Goal: Information Seeking & Learning: Learn about a topic

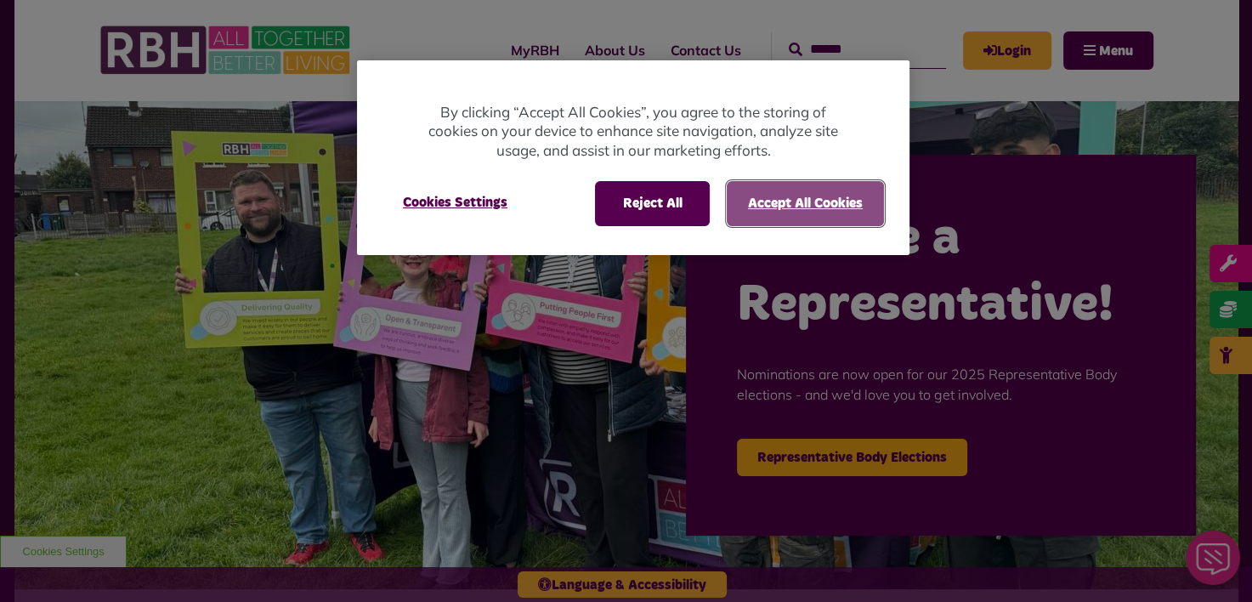
click at [763, 201] on button "Accept All Cookies" at bounding box center [805, 203] width 157 height 44
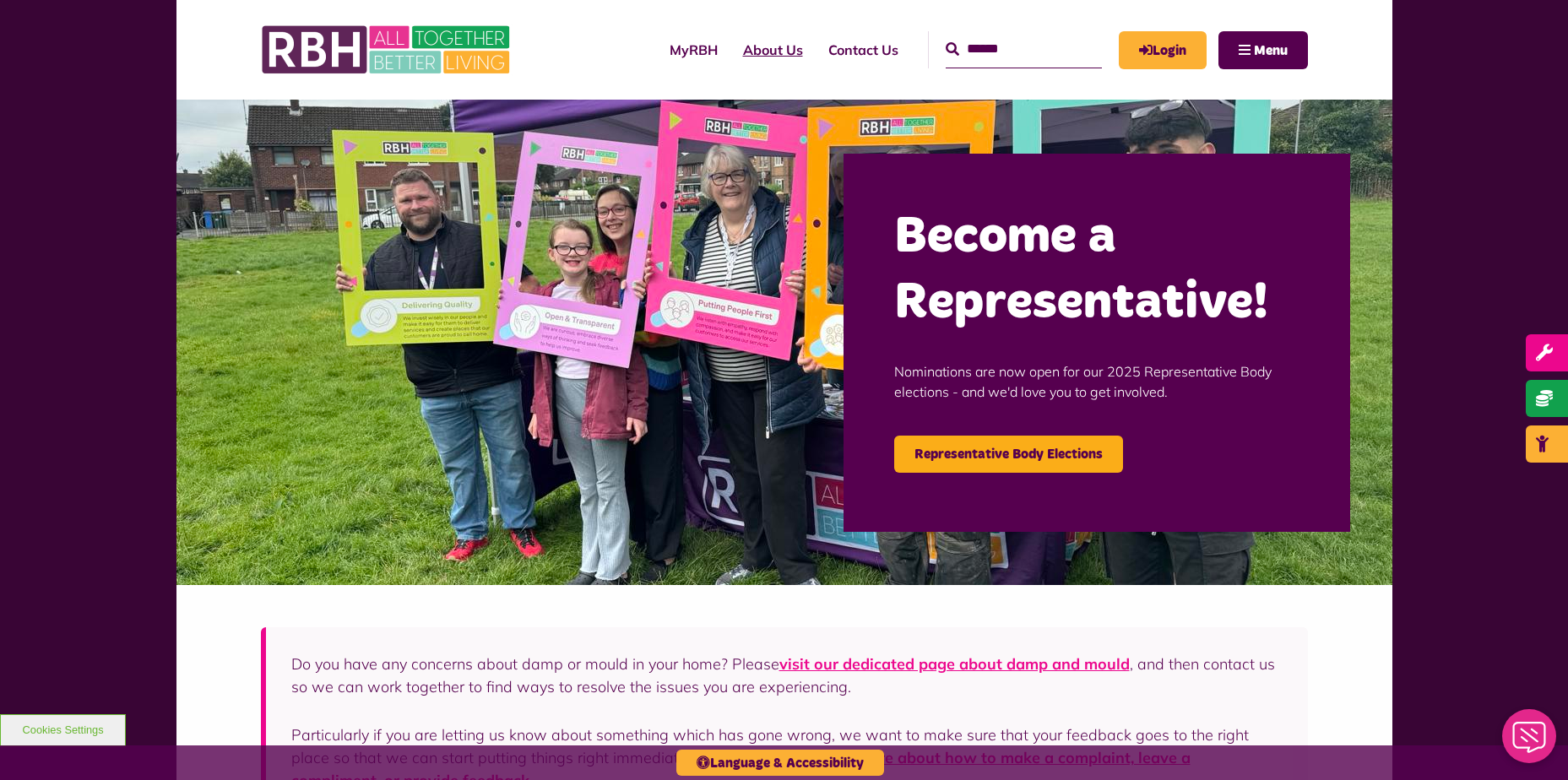
click at [737, 48] on link "About Us" at bounding box center [773, 50] width 85 height 46
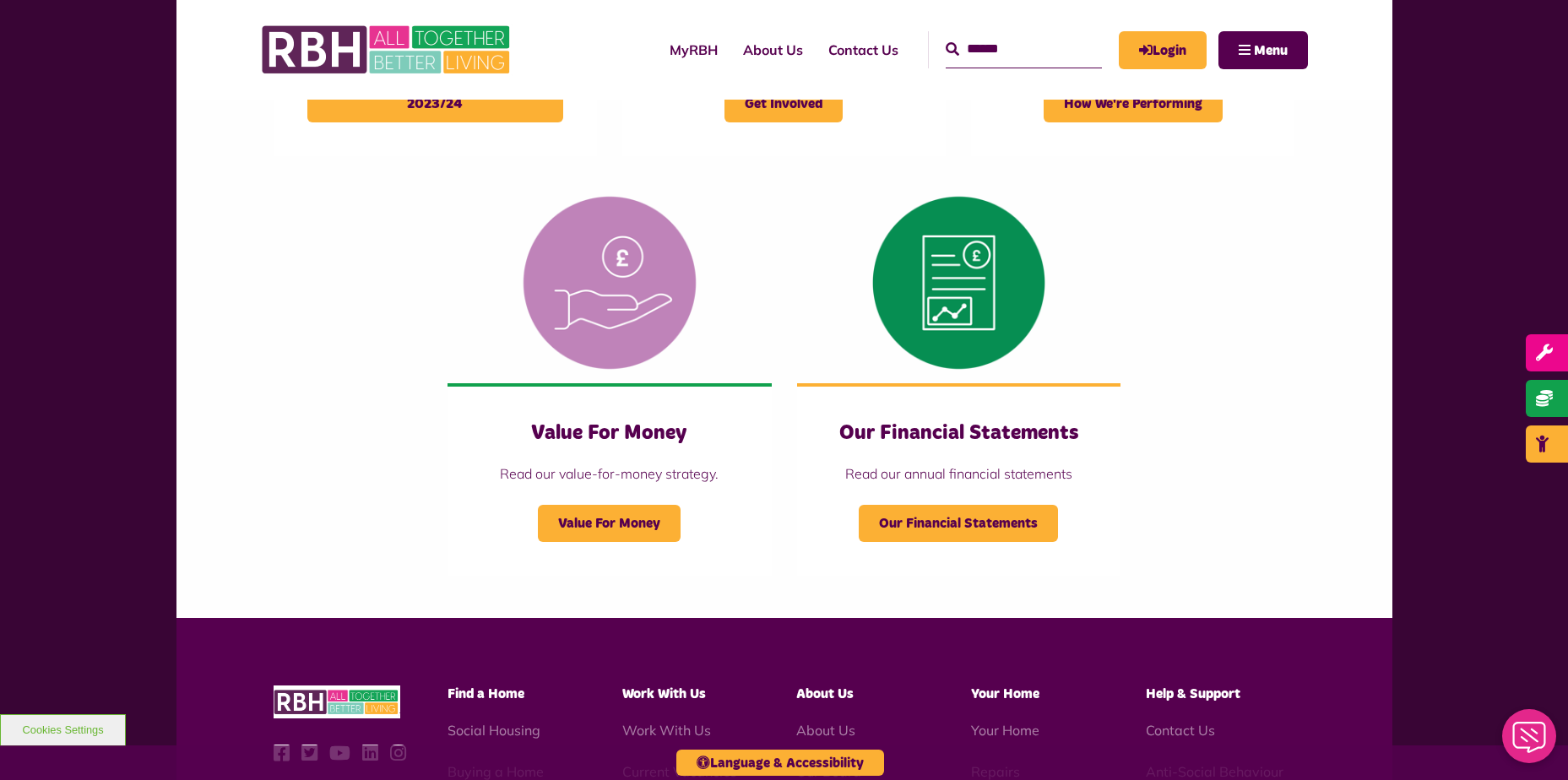
scroll to position [1774, 0]
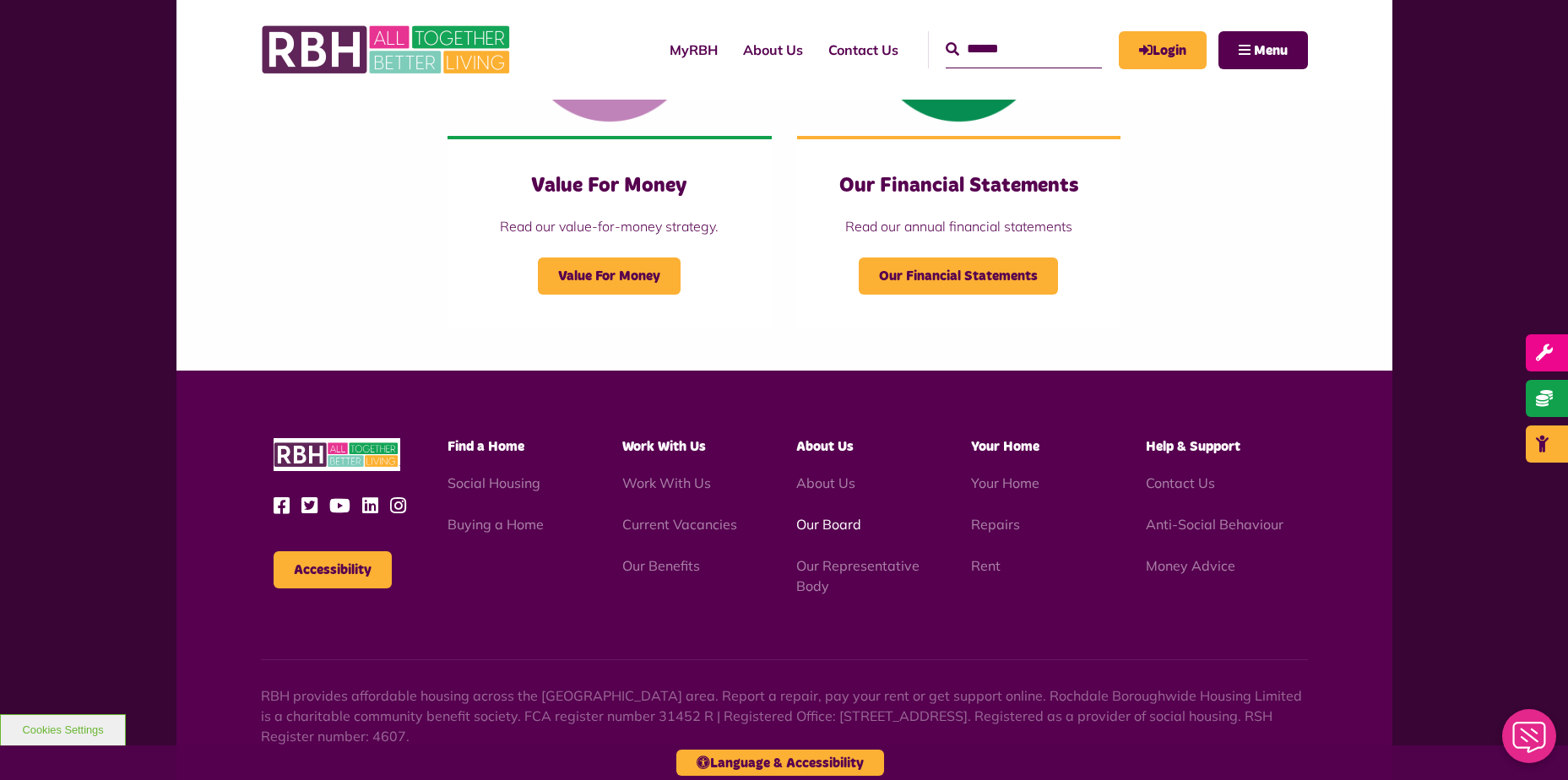
click at [839, 521] on link "Our Board" at bounding box center [829, 524] width 65 height 17
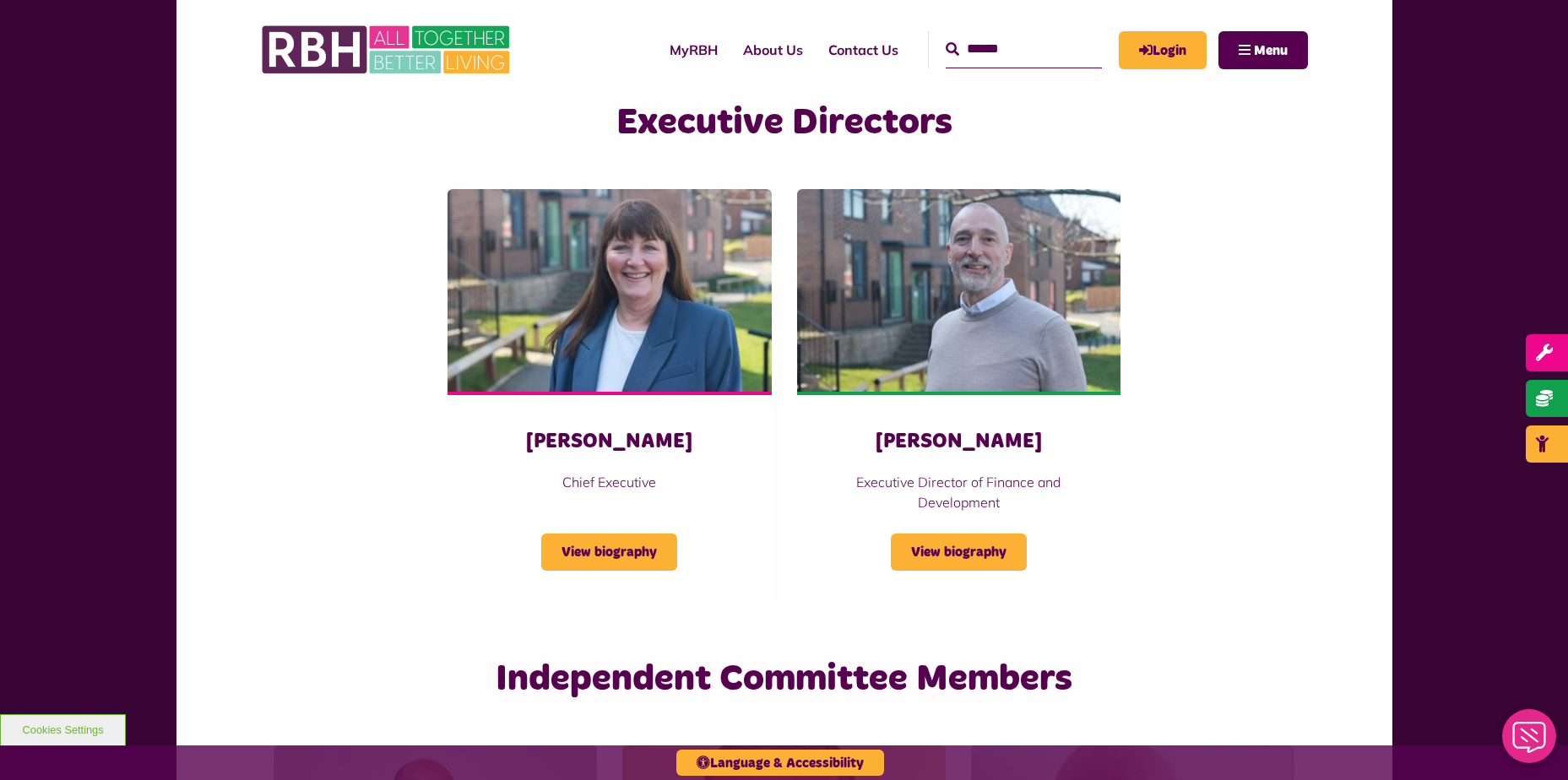
scroll to position [2787, 0]
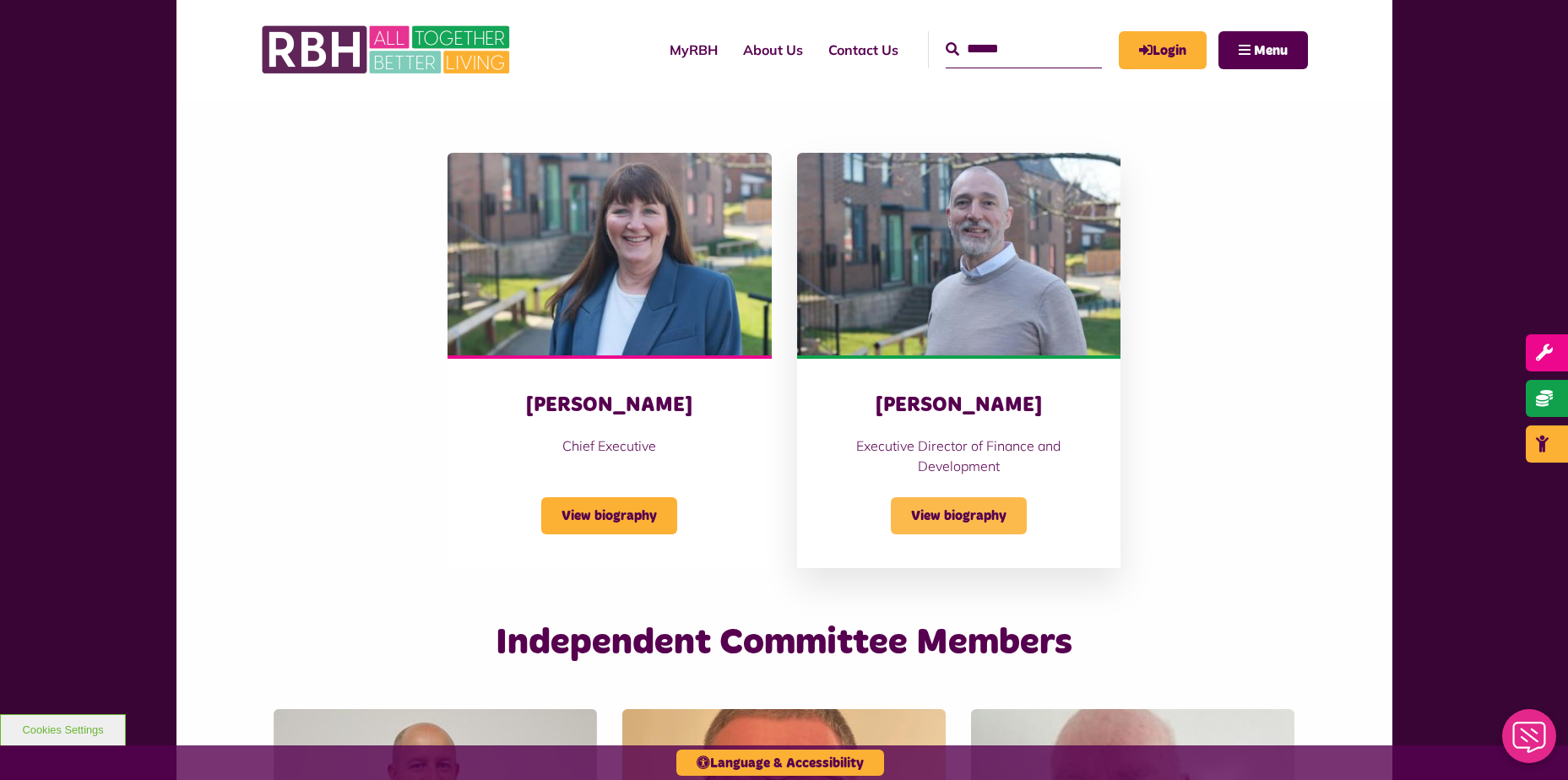
click at [934, 522] on span "View biography" at bounding box center [959, 516] width 136 height 37
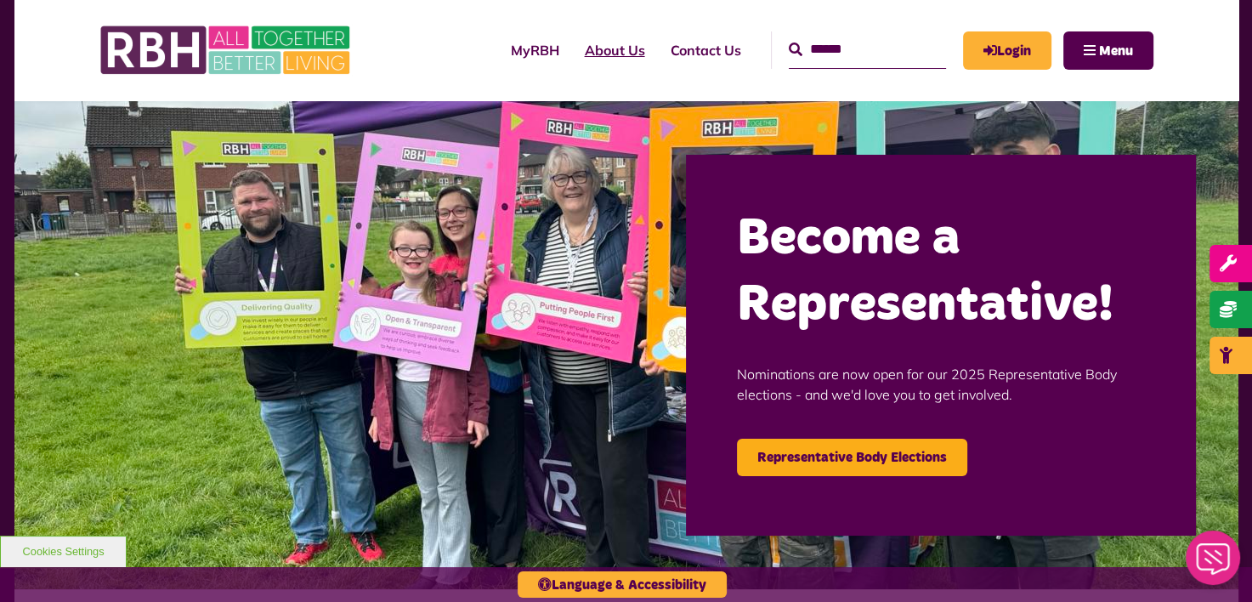
click at [603, 63] on link "About Us" at bounding box center [615, 50] width 86 height 46
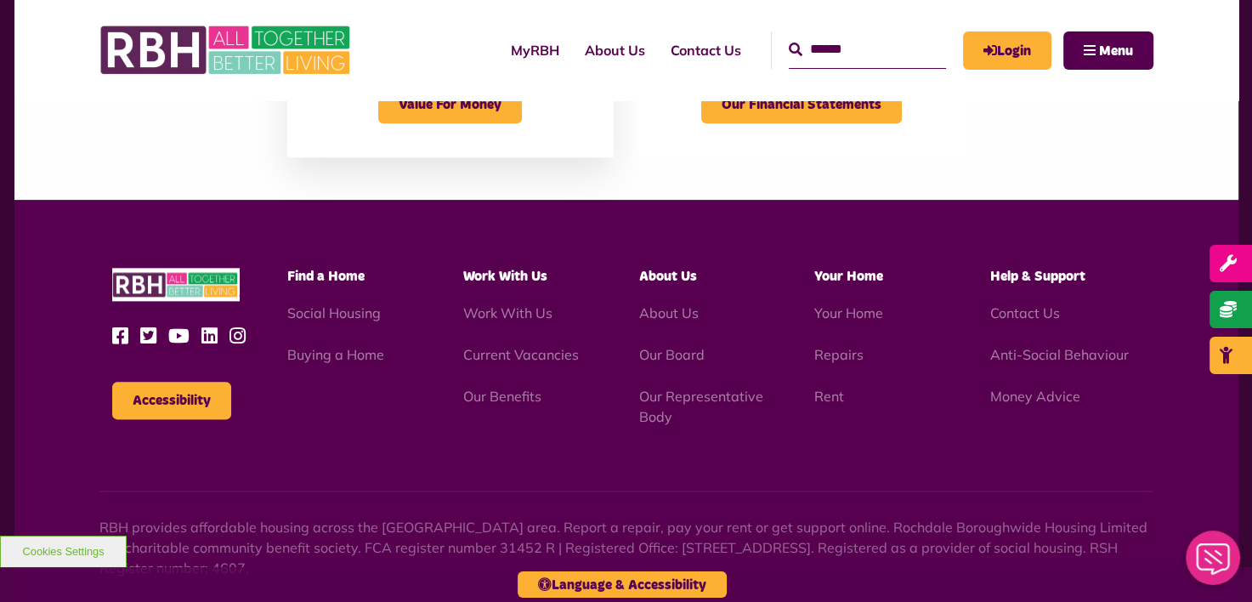
scroll to position [2060, 0]
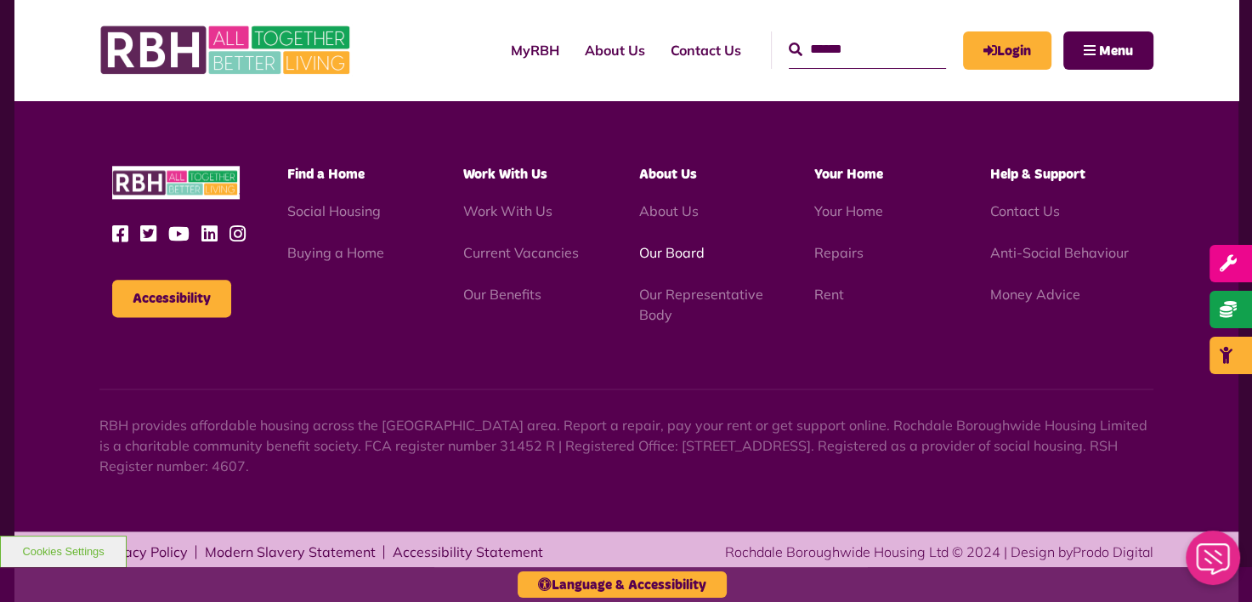
click at [659, 256] on link "Our Board" at bounding box center [670, 252] width 65 height 17
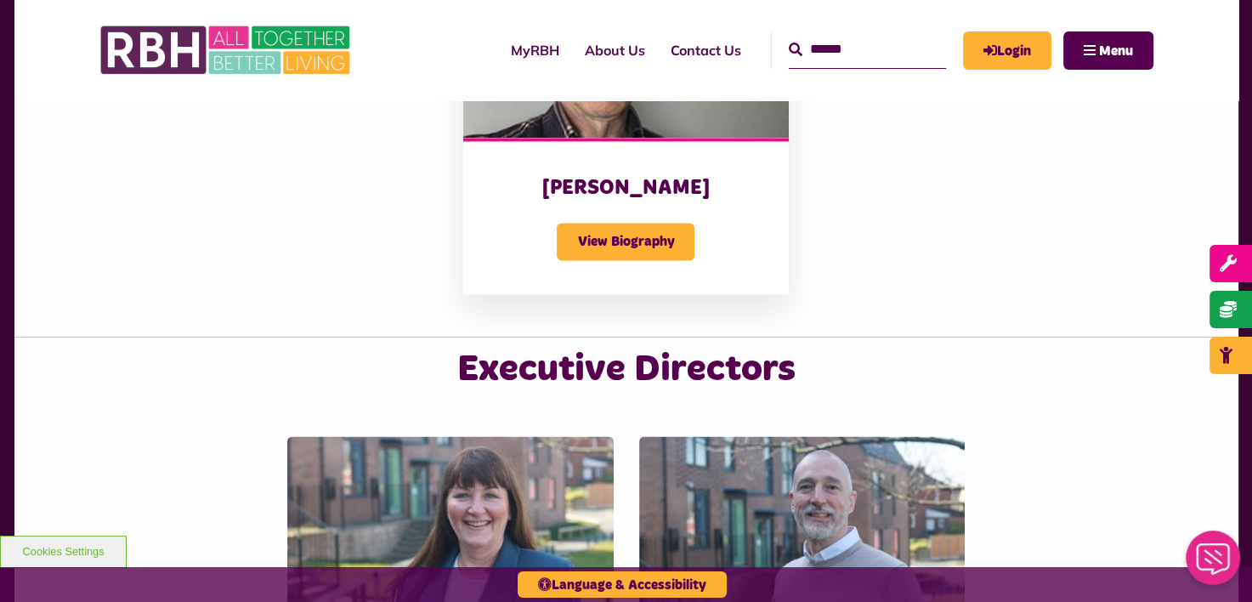
scroll to position [2805, 0]
